Goal: Task Accomplishment & Management: Manage account settings

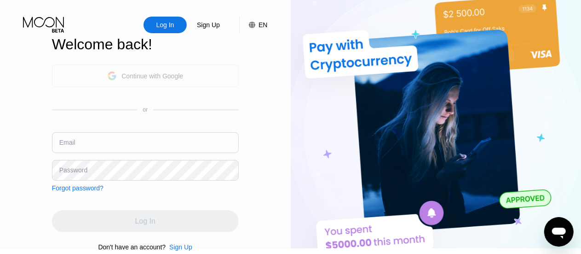
click at [179, 80] on div "Continue with Google" at bounding box center [153, 75] width 62 height 7
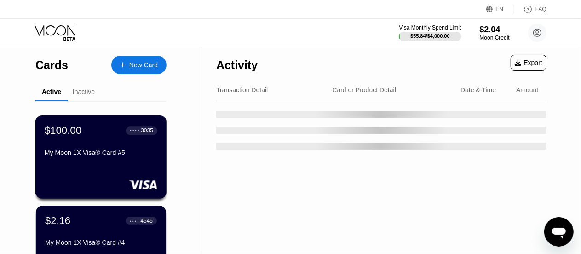
click at [116, 148] on div "$100.00 ● ● ● ● 3035 My Moon 1X Visa® Card #5" at bounding box center [101, 141] width 113 height 35
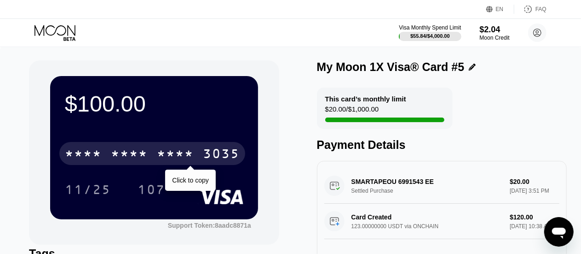
click at [185, 147] on div "* * * * * * * * * * * * 3035" at bounding box center [152, 153] width 186 height 23
